Goal: Information Seeking & Learning: Learn about a topic

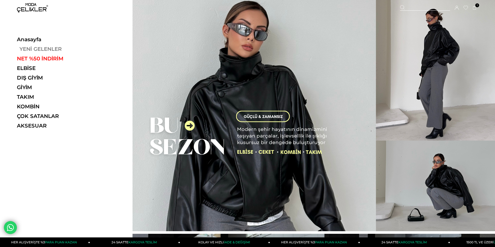
click at [33, 47] on link "YENİ GELENLER" at bounding box center [52, 49] width 71 height 6
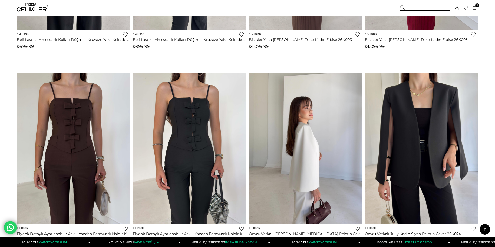
scroll to position [3764, 0]
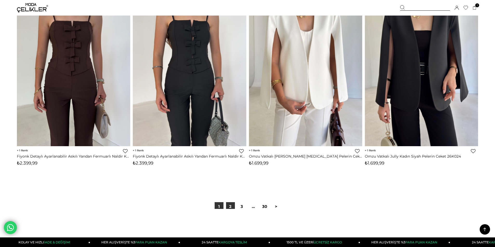
click at [233, 207] on link "2" at bounding box center [230, 206] width 9 height 9
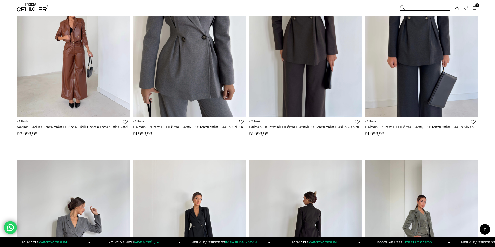
scroll to position [363, 0]
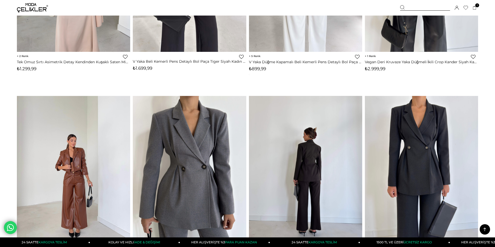
click at [305, 159] on link at bounding box center [305, 171] width 113 height 151
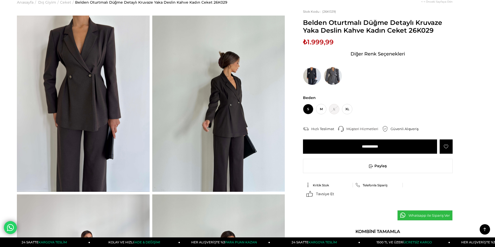
scroll to position [26, 0]
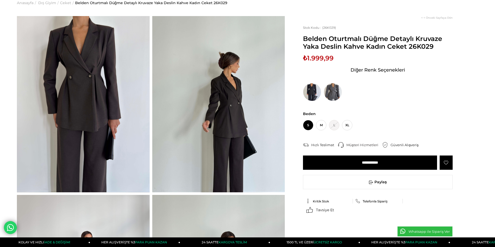
click at [89, 124] on img at bounding box center [83, 104] width 133 height 177
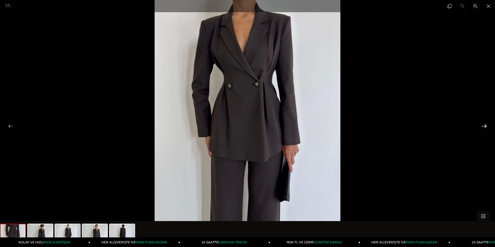
click at [484, 123] on button at bounding box center [483, 126] width 11 height 10
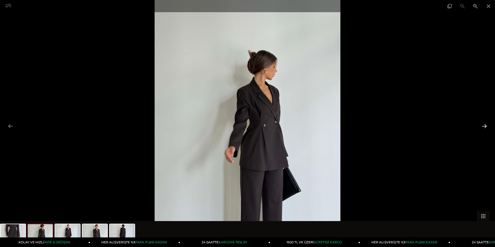
click at [484, 123] on button at bounding box center [483, 126] width 11 height 10
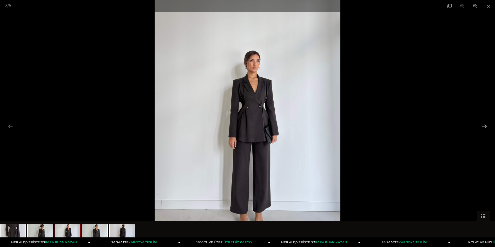
click at [484, 123] on button at bounding box center [483, 126] width 11 height 10
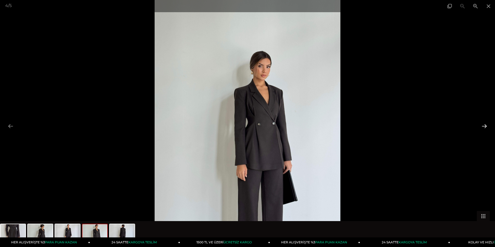
click at [484, 124] on button at bounding box center [483, 126] width 11 height 10
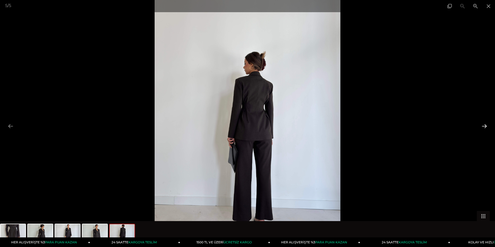
click at [484, 124] on button at bounding box center [483, 126] width 11 height 10
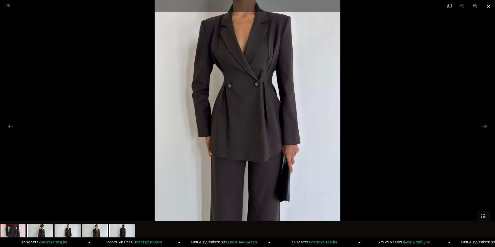
click at [487, 6] on span at bounding box center [488, 6] width 13 height 12
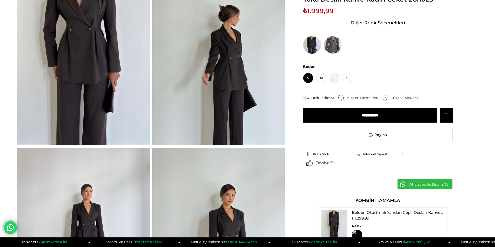
scroll to position [130, 0]
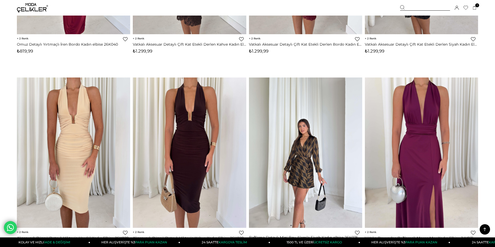
scroll to position [1817, 0]
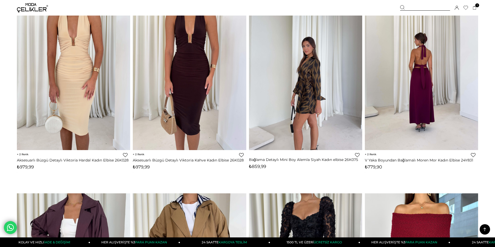
click at [419, 107] on div at bounding box center [421, 75] width 566 height 151
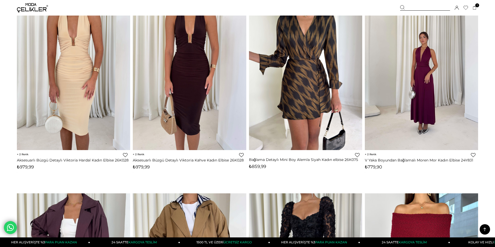
click at [415, 85] on img at bounding box center [420, 74] width 113 height 151
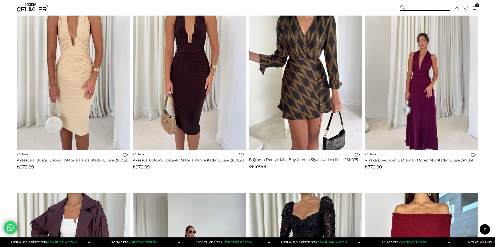
scroll to position [1829, 0]
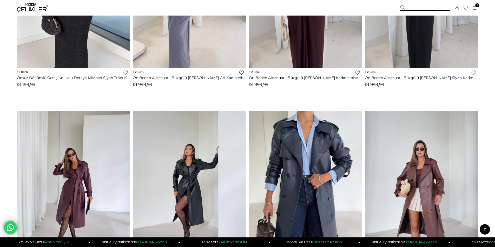
scroll to position [2310, 0]
